Goal: Check status: Check status

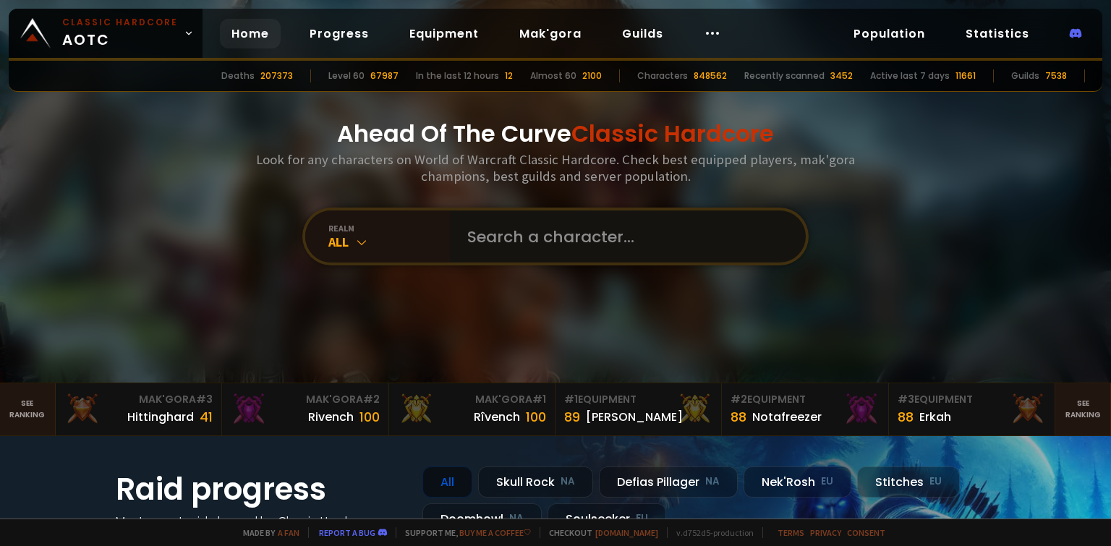
click at [507, 245] on input "text" at bounding box center [624, 237] width 330 height 52
type input "р"
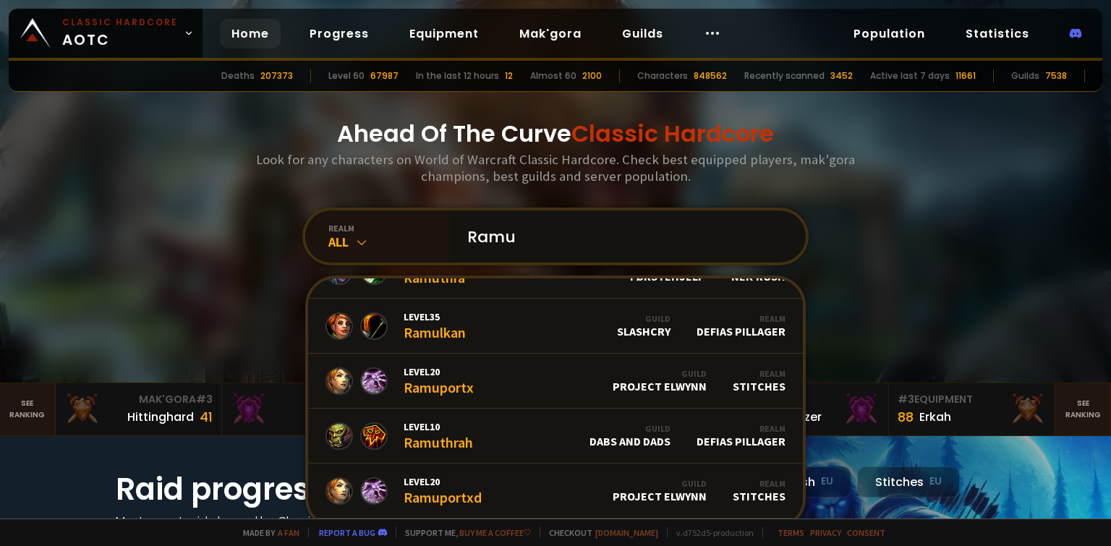
scroll to position [719, 0]
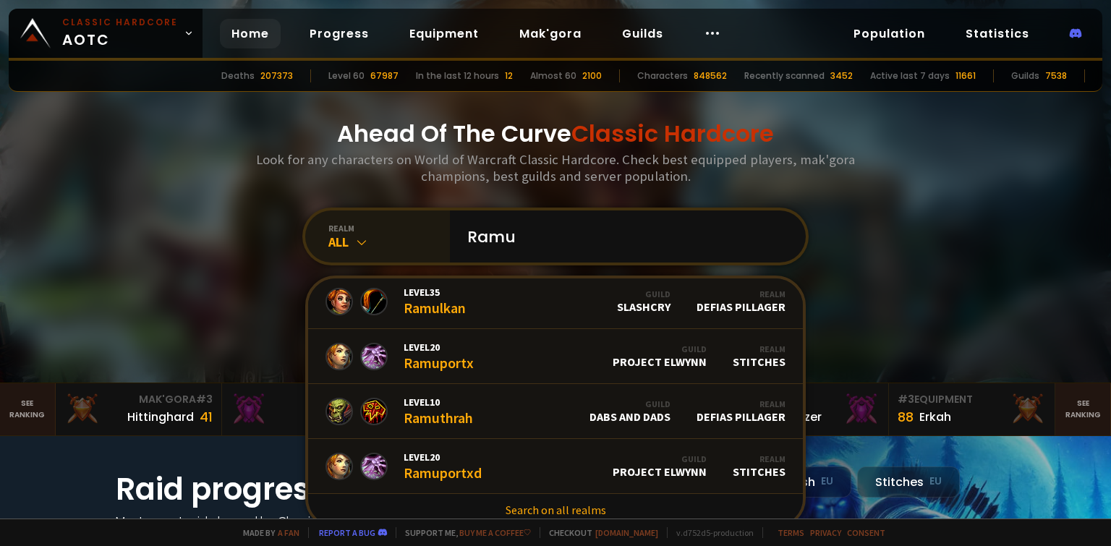
click at [355, 246] on icon at bounding box center [362, 242] width 14 height 14
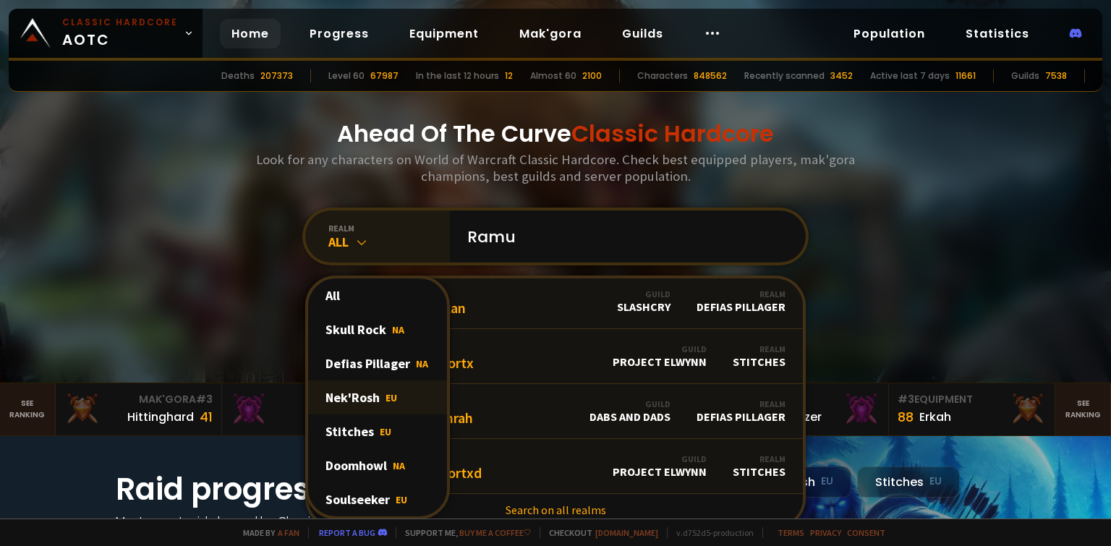
scroll to position [72, 0]
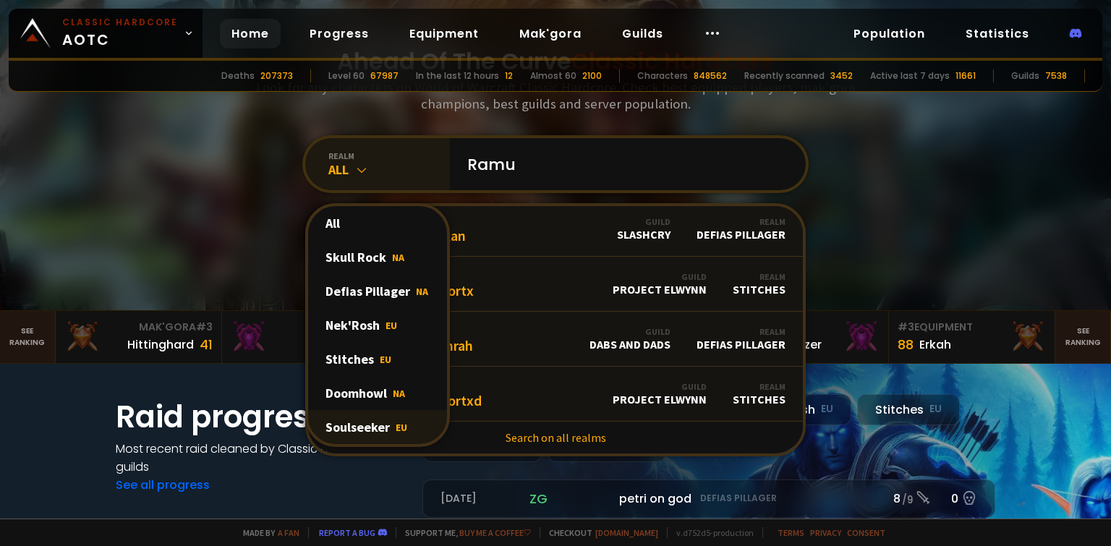
click at [352, 425] on div "Soulseeker EU" at bounding box center [377, 427] width 139 height 34
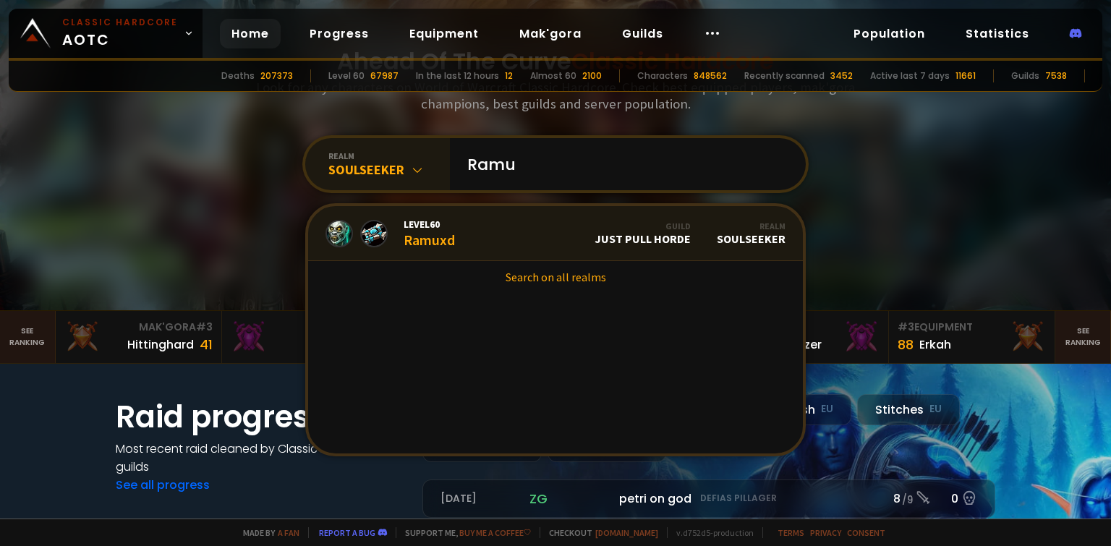
scroll to position [0, 0]
drag, startPoint x: 520, startPoint y: 172, endPoint x: 427, endPoint y: 166, distance: 92.8
click at [427, 166] on div "realm Soulseeker Ramu Level 60 Ramuxd Guild Just Pull Horde Realm Soulseeker Se…" at bounding box center [555, 164] width 506 height 58
type input "happya"
click at [472, 234] on link "Level 60 Happyanto Guild Just Pull HC Realm Soulseeker" at bounding box center [555, 233] width 495 height 55
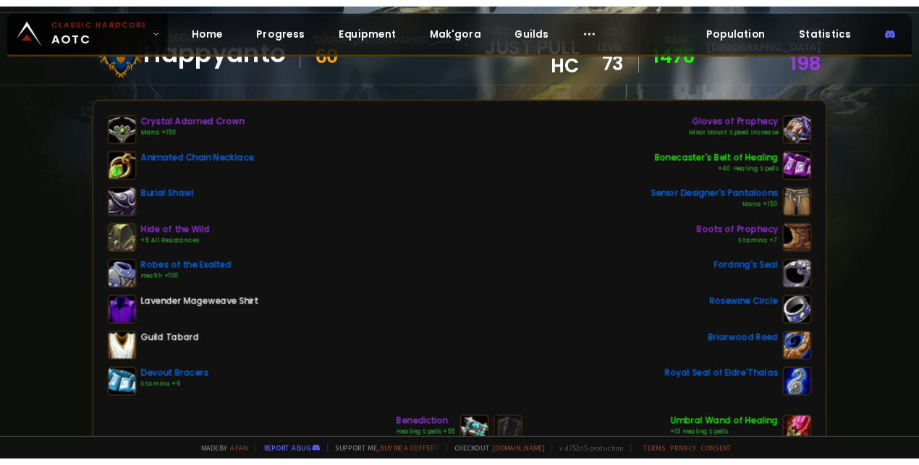
scroll to position [113, 0]
